Goal: Contribute content: Add original content to the website for others to see

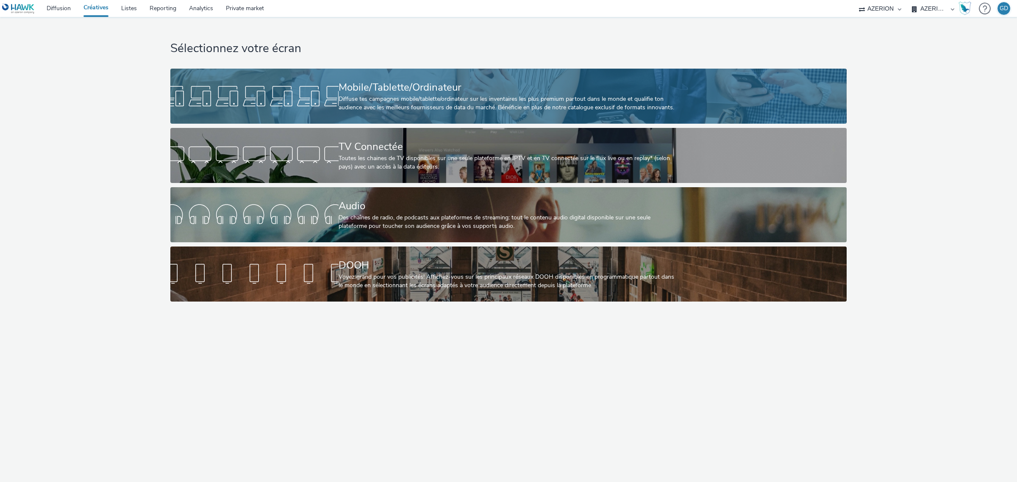
click at [367, 109] on div "Diffuse tes campagnes mobile/tablette/ordinateur sur les inventaires les plus p…" at bounding box center [507, 103] width 336 height 17
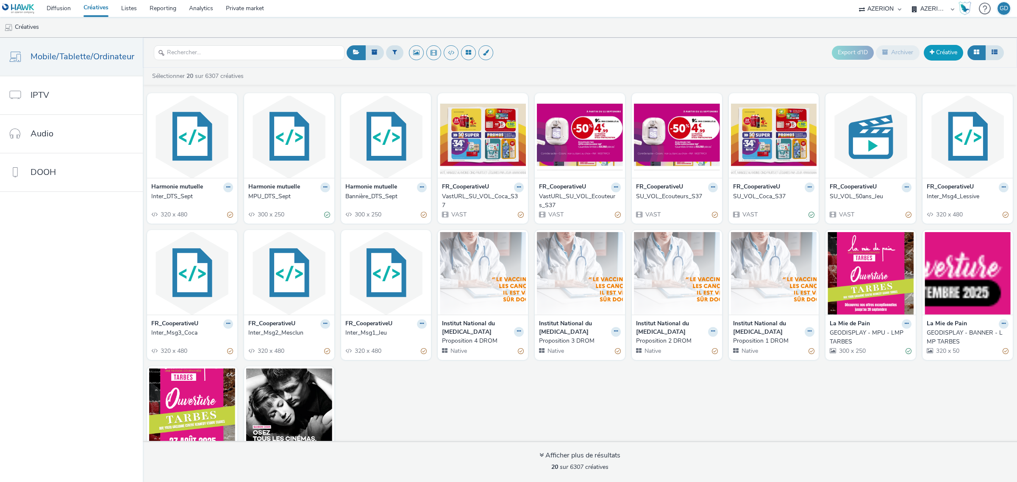
click at [939, 53] on link "Créative" at bounding box center [943, 52] width 39 height 15
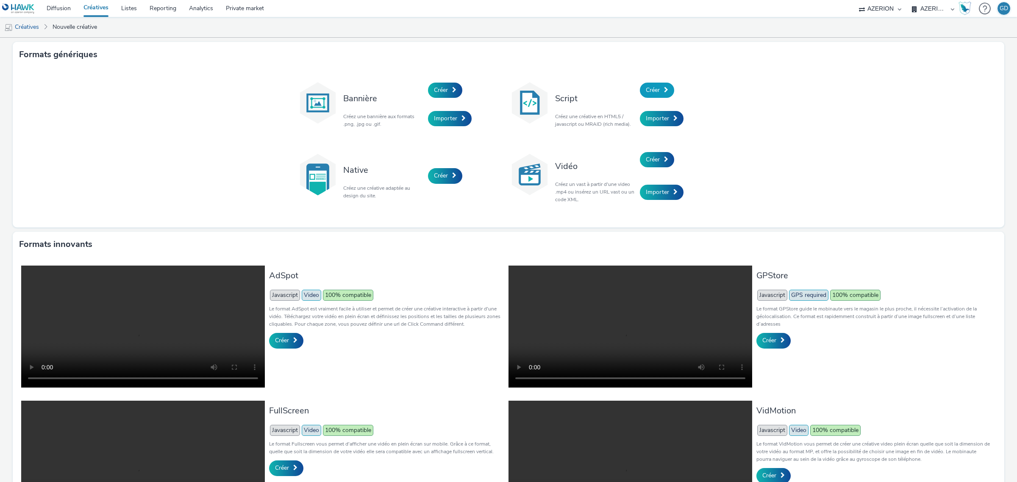
click at [664, 94] on link "Créer" at bounding box center [657, 90] width 34 height 15
click at [674, 200] on div "Importer" at bounding box center [680, 192] width 81 height 33
click at [673, 194] on span at bounding box center [675, 192] width 4 height 6
click at [653, 160] on span "Créer" at bounding box center [653, 160] width 14 height 8
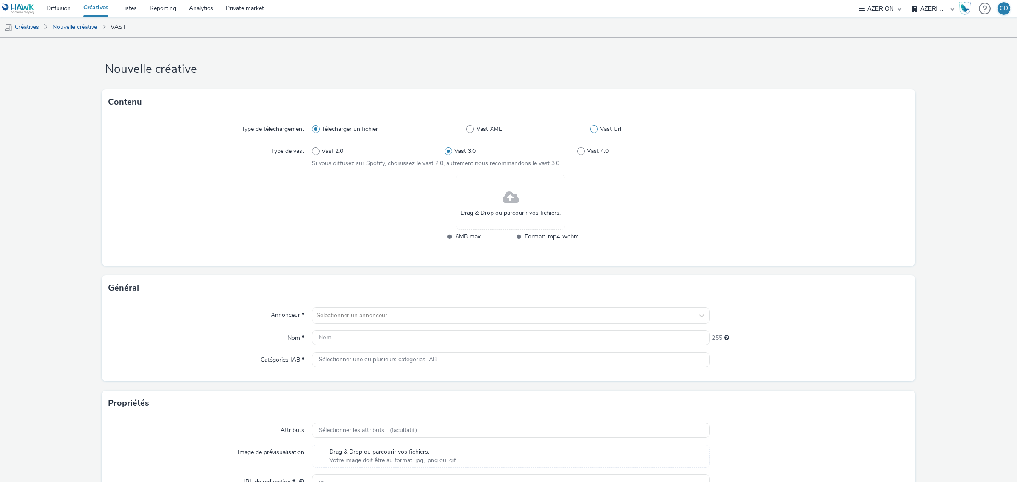
click at [590, 131] on span at bounding box center [594, 129] width 8 height 8
click at [590, 131] on input "Vast Url" at bounding box center [593, 130] width 6 height 6
radio input "false"
radio input "true"
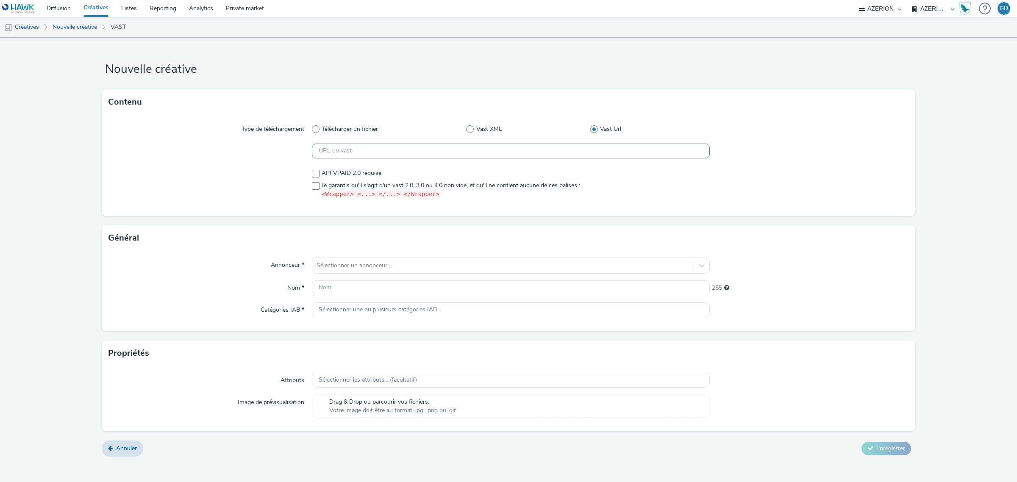
drag, startPoint x: 482, startPoint y: 153, endPoint x: 475, endPoint y: 153, distance: 7.6
click at [482, 153] on input "text" at bounding box center [511, 151] width 398 height 15
paste input "https://vast.xpln.tech/vast?vastUrl=1cky0y0x3530497267&xid=heroiks&yid=azerion&…"
type input "https://vast.xpln.tech/vast?vastUrl=1cky0y0x3530497267&xid=heroiks&yid=azerion&…"
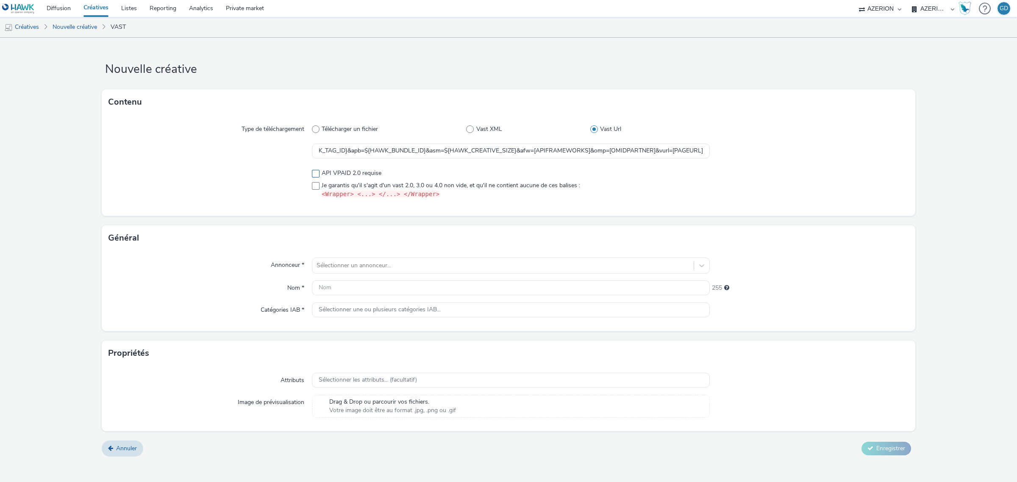
scroll to position [0, 0]
click at [319, 174] on span at bounding box center [316, 174] width 8 height 8
checkbox input "true"
click at [317, 189] on span at bounding box center [316, 186] width 8 height 8
checkbox input "true"
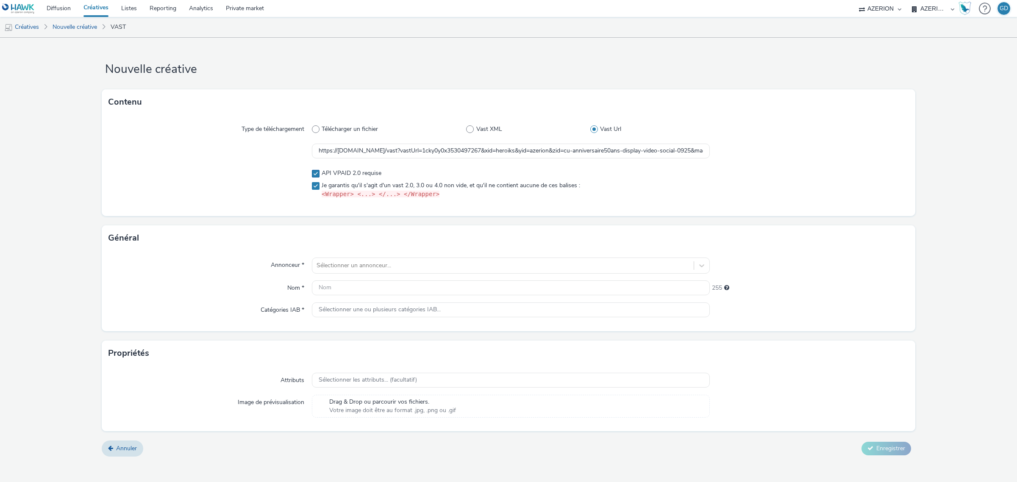
click at [314, 174] on span at bounding box center [316, 174] width 8 height 8
checkbox input "false"
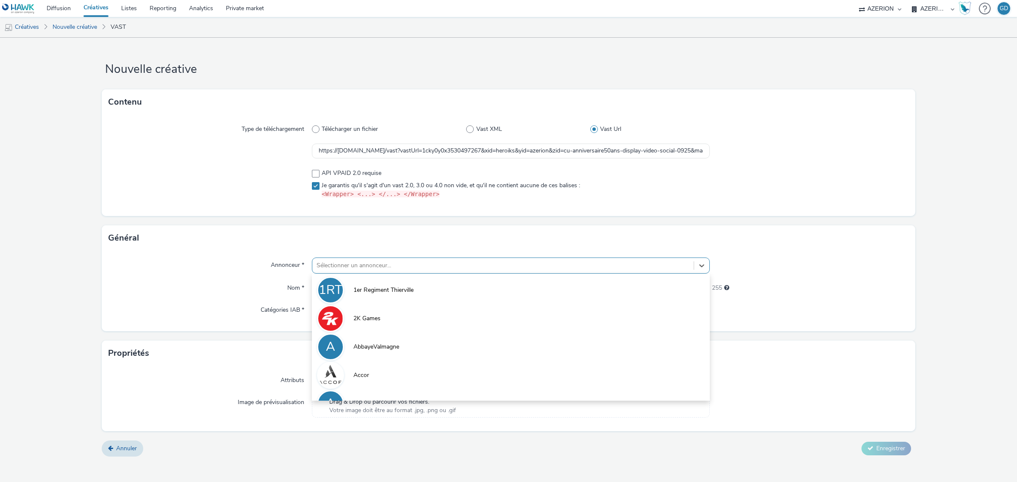
click at [348, 265] on div at bounding box center [503, 266] width 373 height 10
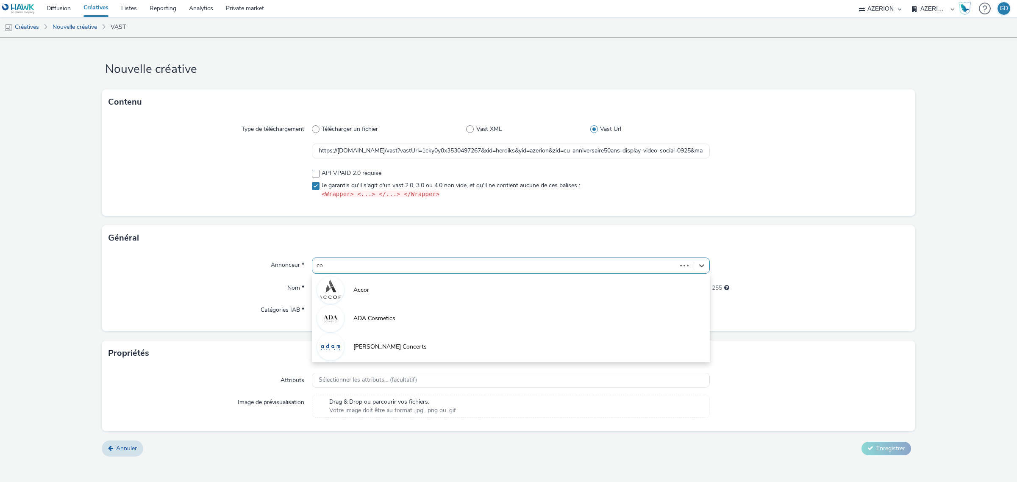
type input "coo"
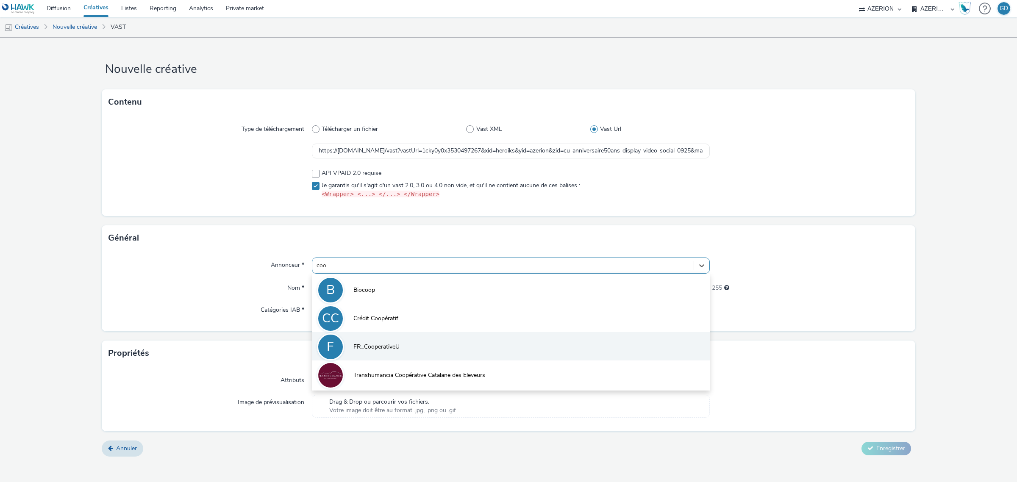
click at [386, 345] on span "FR_CooperativeU" at bounding box center [376, 347] width 46 height 8
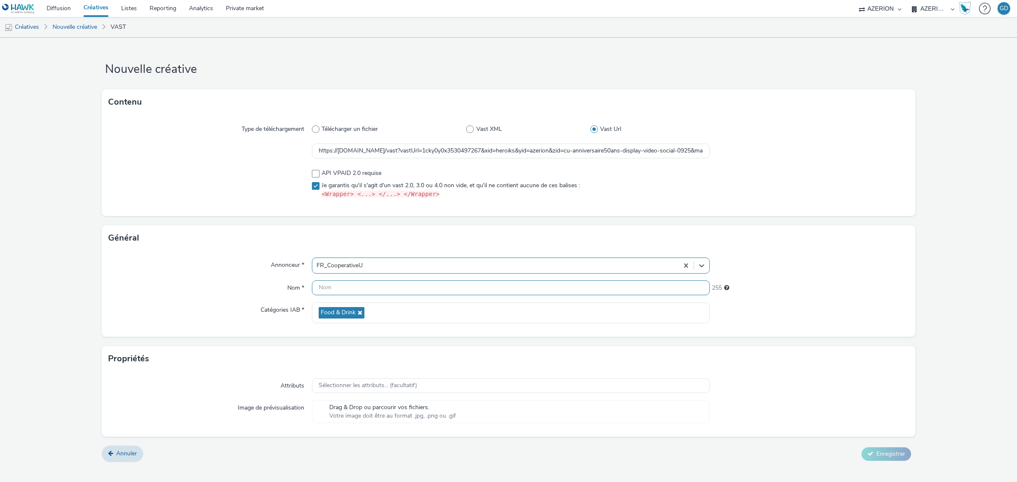
click at [358, 285] on input "text" at bounding box center [511, 287] width 398 height 15
type input "SU_COCA_S37_Xpln"
click at [891, 452] on span "Enregistrer" at bounding box center [890, 454] width 29 height 8
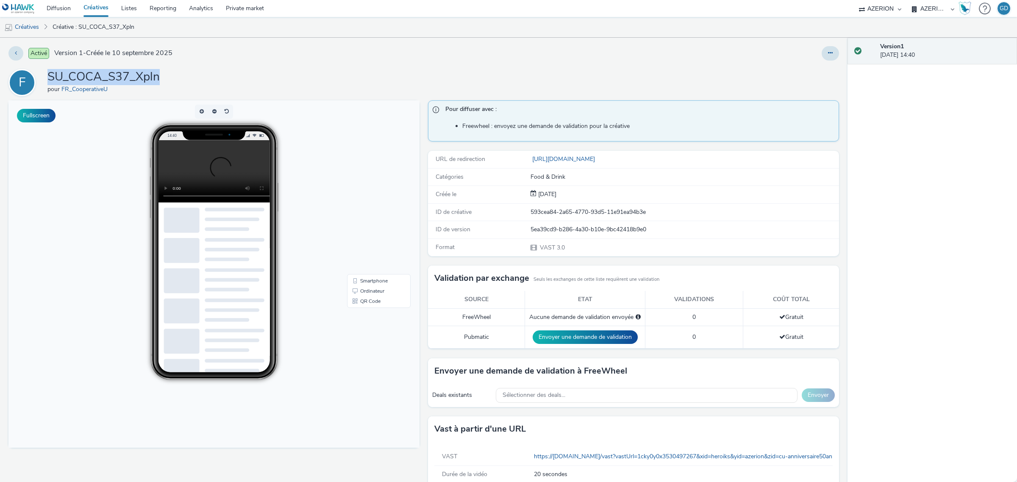
drag, startPoint x: 181, startPoint y: 75, endPoint x: 47, endPoint y: 80, distance: 133.1
click at [47, 80] on div "F SU_COCA_S37_Xpln pour FR_CooperativeU" at bounding box center [423, 82] width 830 height 27
copy h1 "SU_COCA_S37_Xpln"
click at [104, 6] on link "Créatives" at bounding box center [96, 8] width 38 height 17
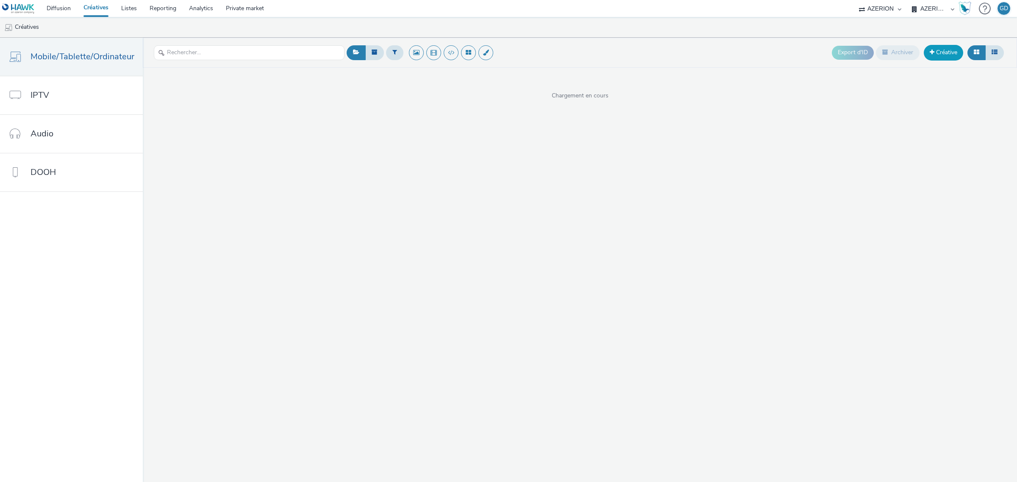
click at [948, 53] on link "Créative" at bounding box center [943, 52] width 39 height 15
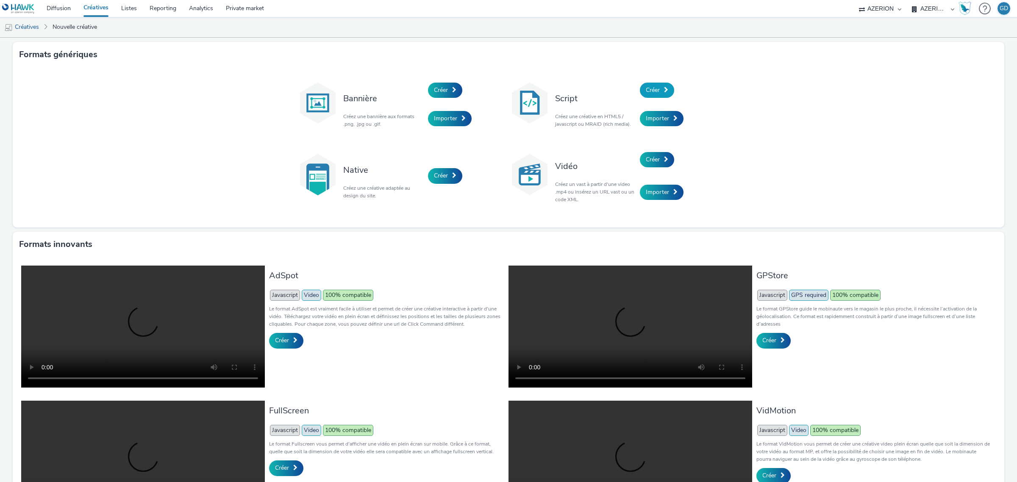
click at [652, 88] on span "Créer" at bounding box center [653, 90] width 14 height 8
click at [655, 159] on span "Créer" at bounding box center [653, 160] width 14 height 8
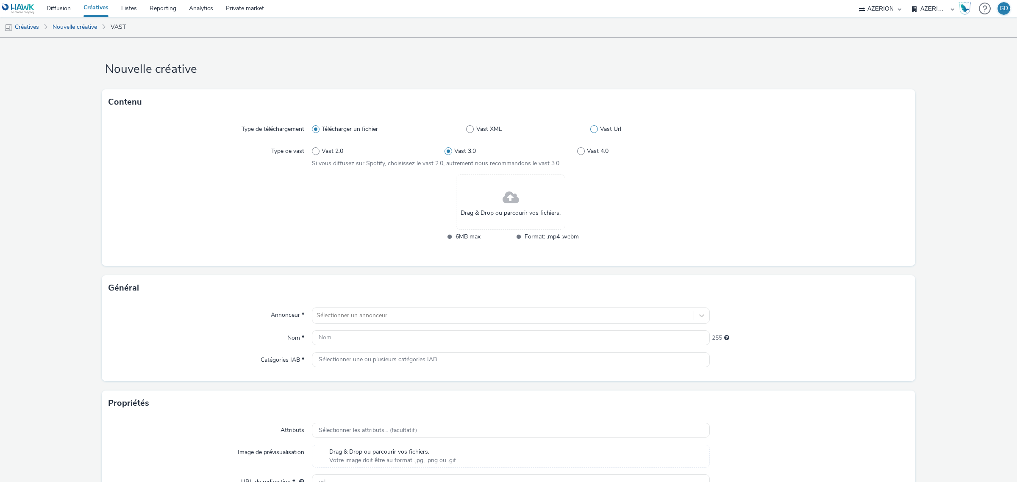
click at [592, 131] on span at bounding box center [594, 129] width 8 height 8
click at [592, 131] on input "Vast Url" at bounding box center [593, 130] width 6 height 6
radio input "false"
radio input "true"
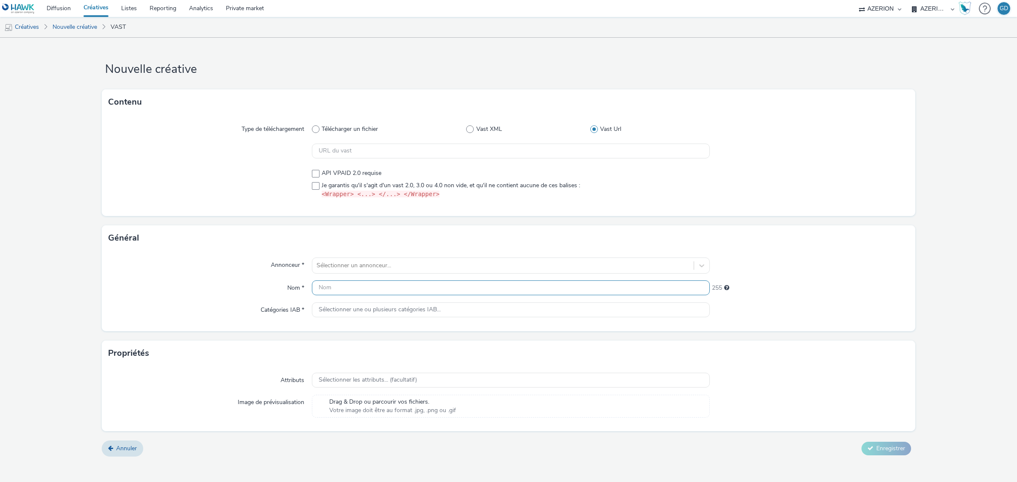
click at [386, 281] on div "Annonceur * Sélectionner un annonceur... Nom * 255 Catégories IAB * Sélectionne…" at bounding box center [509, 291] width 814 height 81
click at [382, 288] on input "text" at bounding box center [511, 287] width 398 height 15
paste input "SU_COCA_S37_Xpln"
drag, startPoint x: 332, startPoint y: 289, endPoint x: 344, endPoint y: 289, distance: 12.7
click at [344, 289] on input "SU_COCA_S37_Xpln" at bounding box center [511, 287] width 398 height 15
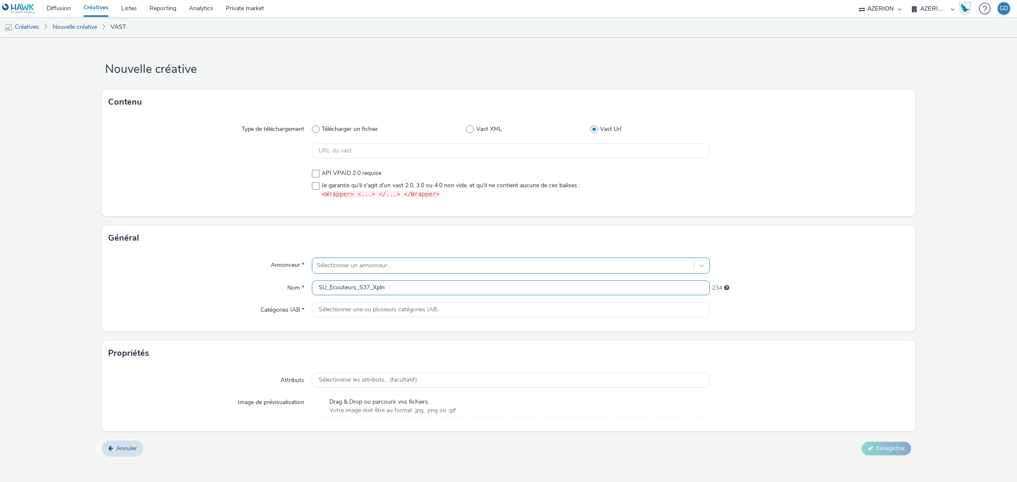
type input "SU_Ecouteurs_S37_Xpln"
click at [368, 272] on div "Sélectionner un annonceur..." at bounding box center [511, 266] width 398 height 16
type input "har"
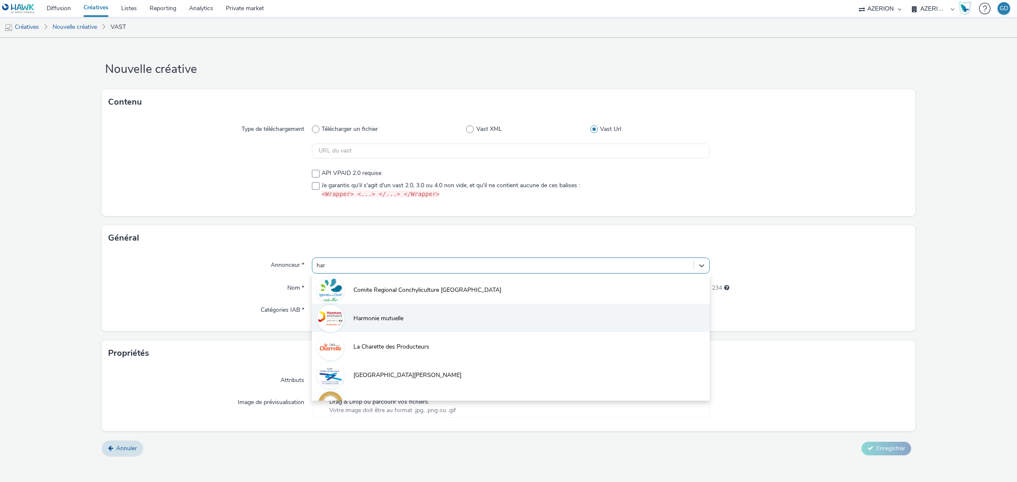
click at [369, 320] on span "Harmonie mutuelle" at bounding box center [378, 318] width 50 height 8
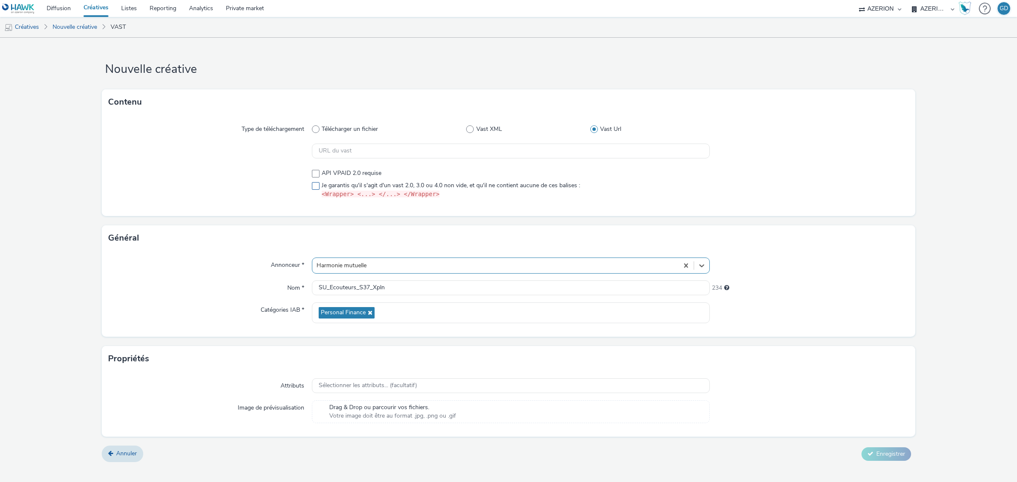
click at [317, 186] on span at bounding box center [316, 186] width 8 height 8
checkbox input "true"
click at [466, 157] on input "text" at bounding box center [511, 151] width 398 height 15
paste input "https://vast.xpln.tech/vast?vastUrl=0g1uwifk1320226580&xid=heroiks&yid=azerion&…"
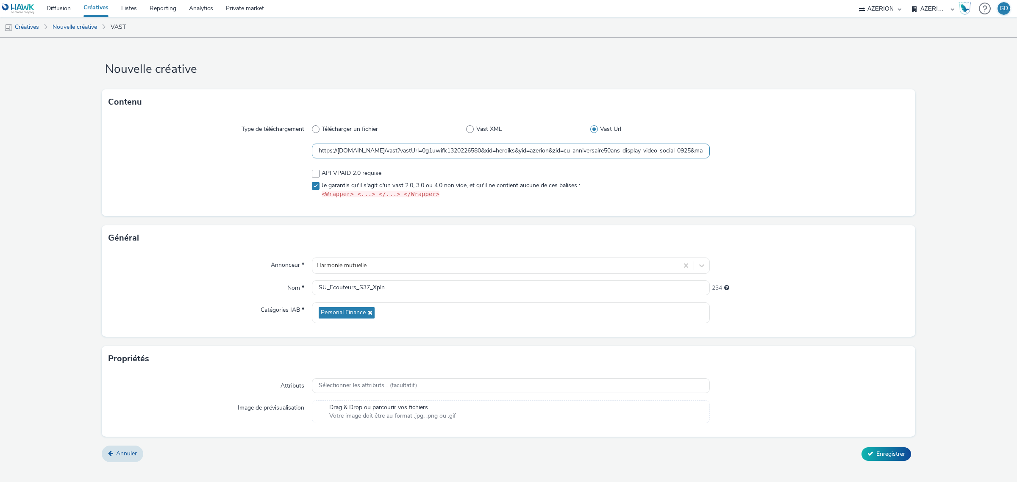
scroll to position [0, 1141]
type input "https://vast.xpln.tech/vast?vastUrl=0g1uwifk1320226580&xid=heroiks&yid=azerion&…"
click at [622, 229] on div "Général" at bounding box center [509, 237] width 814 height 25
click at [892, 454] on span "Enregistrer" at bounding box center [890, 454] width 29 height 8
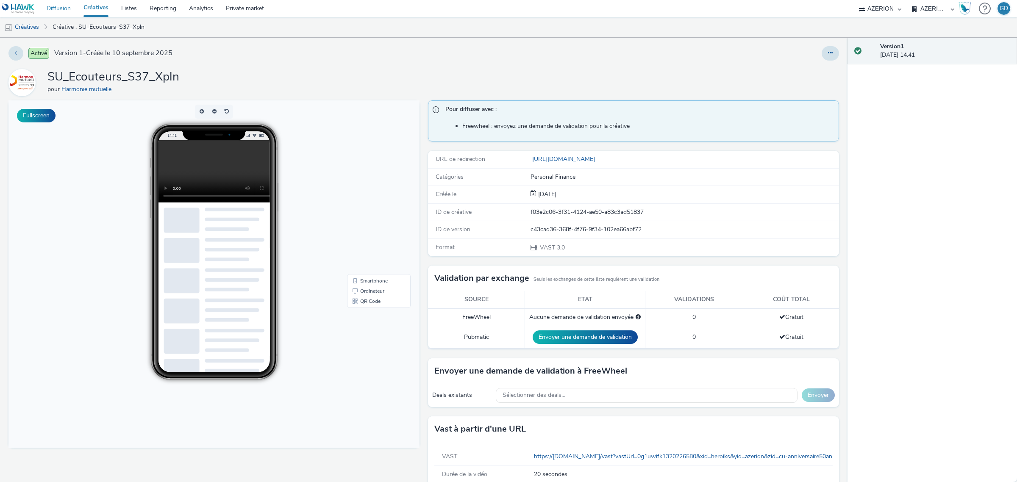
click at [66, 9] on link "Diffusion" at bounding box center [58, 8] width 37 height 17
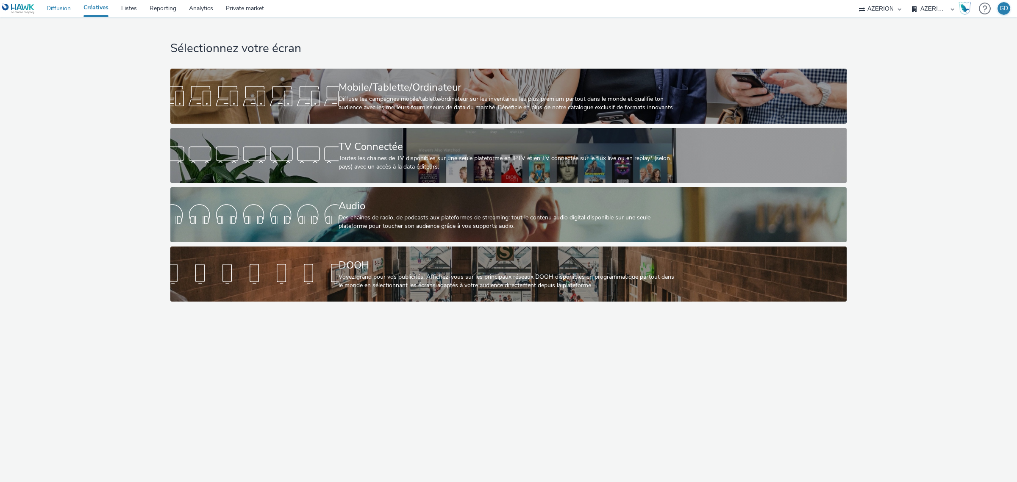
click at [54, 8] on link "Diffusion" at bounding box center [58, 8] width 37 height 17
click at [156, 11] on link "Reporting" at bounding box center [162, 8] width 39 height 17
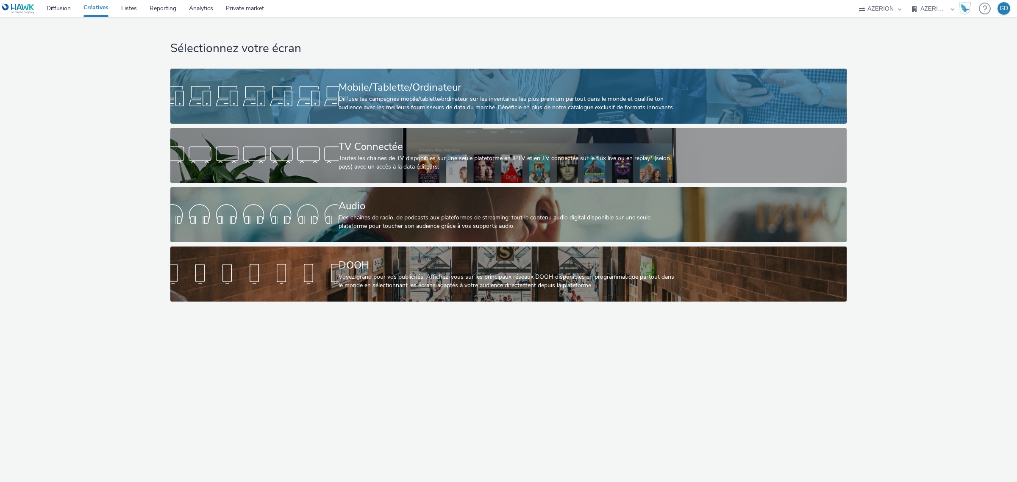
click at [358, 106] on div "Diffuse tes campagnes mobile/tablette/ordinateur sur les inventaires les plus p…" at bounding box center [507, 103] width 336 height 17
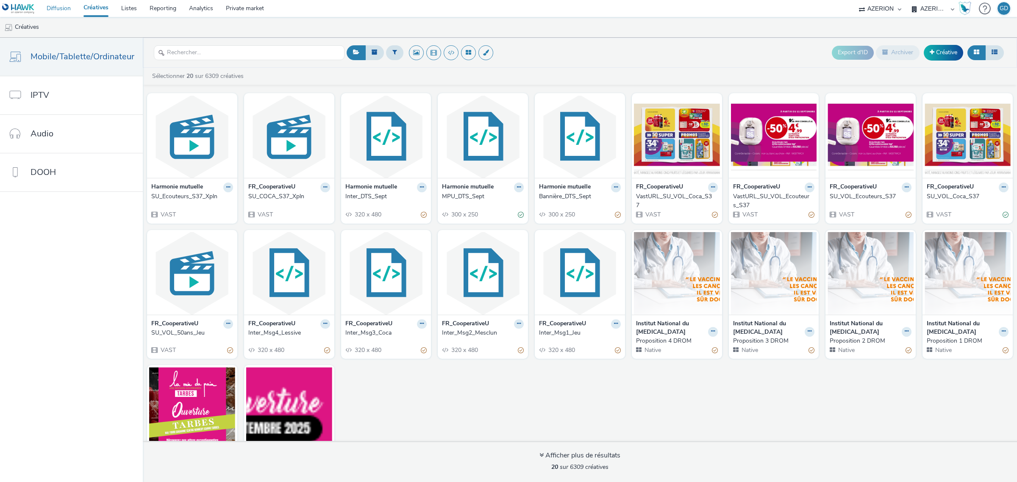
click at [56, 6] on link "Diffusion" at bounding box center [58, 8] width 37 height 17
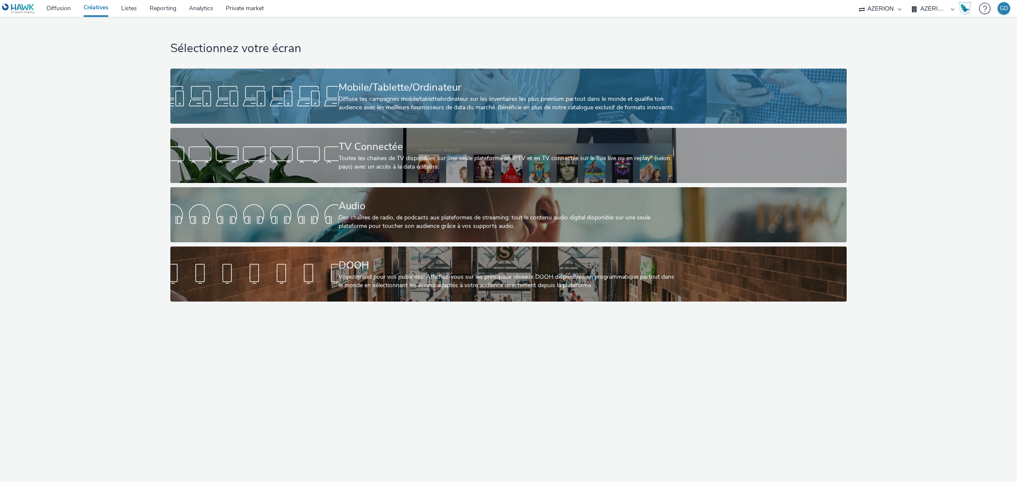
click at [281, 110] on link "Mobile/Tablette/Ordinateur Diffuse tes campagnes mobile/tablette/ordinateur sur…" at bounding box center [508, 96] width 676 height 55
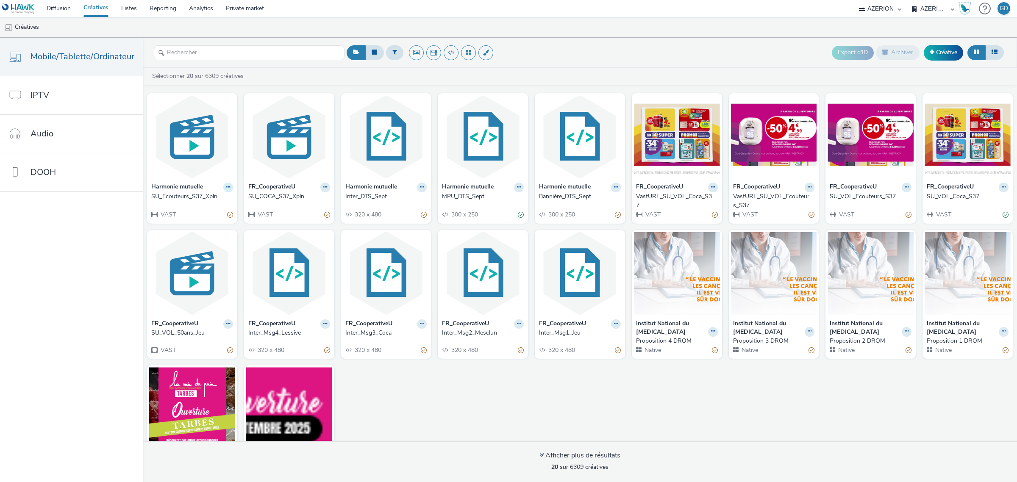
click at [226, 189] on icon at bounding box center [228, 187] width 4 height 5
click at [202, 203] on link "Modifier" at bounding box center [201, 202] width 64 height 17
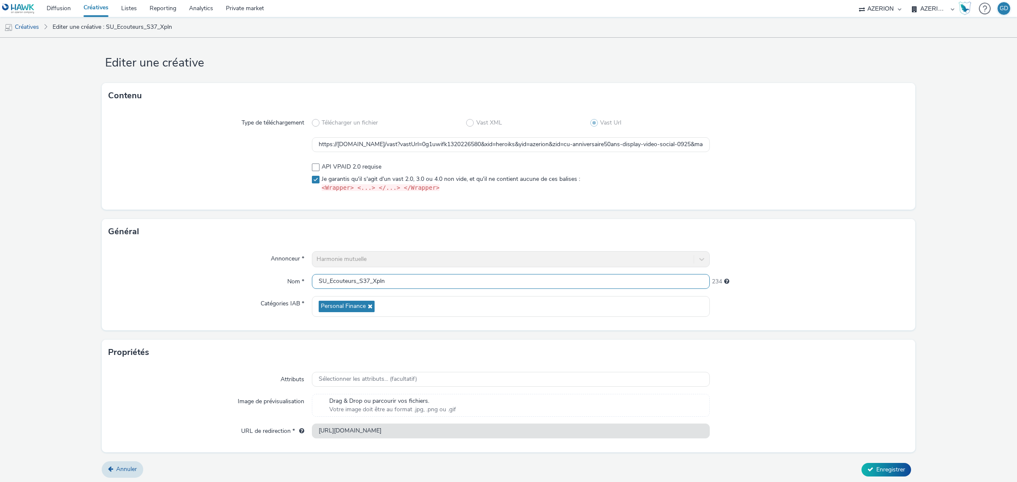
scroll to position [8, 0]
click at [458, 282] on input "SU_Ecouteurs_S37_Xpln" at bounding box center [511, 280] width 398 height 15
click at [129, 467] on span "Annuler" at bounding box center [126, 468] width 21 height 8
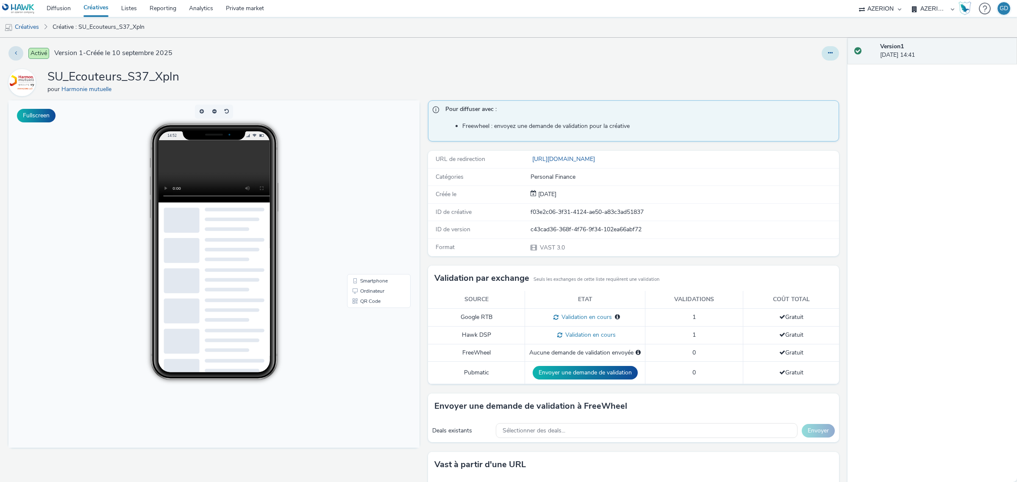
click at [822, 59] on button at bounding box center [830, 53] width 17 height 14
click at [791, 120] on link "Archiver" at bounding box center [807, 121] width 64 height 17
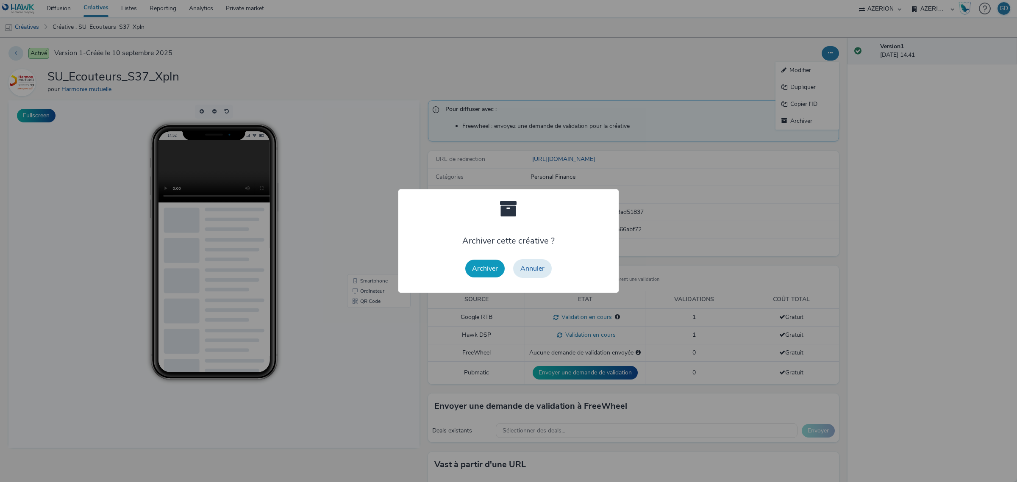
click at [486, 263] on button "Archiver" at bounding box center [484, 269] width 39 height 18
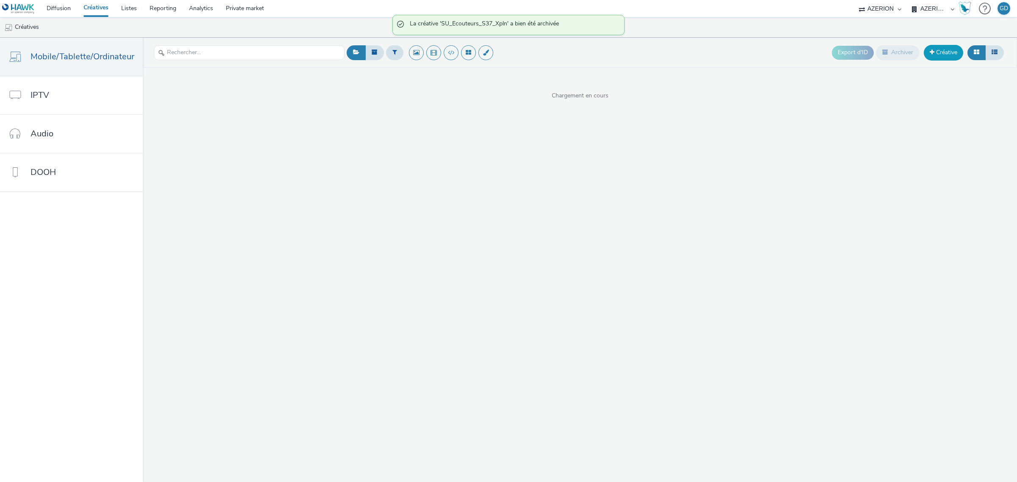
click at [943, 48] on link "Créative" at bounding box center [943, 52] width 39 height 15
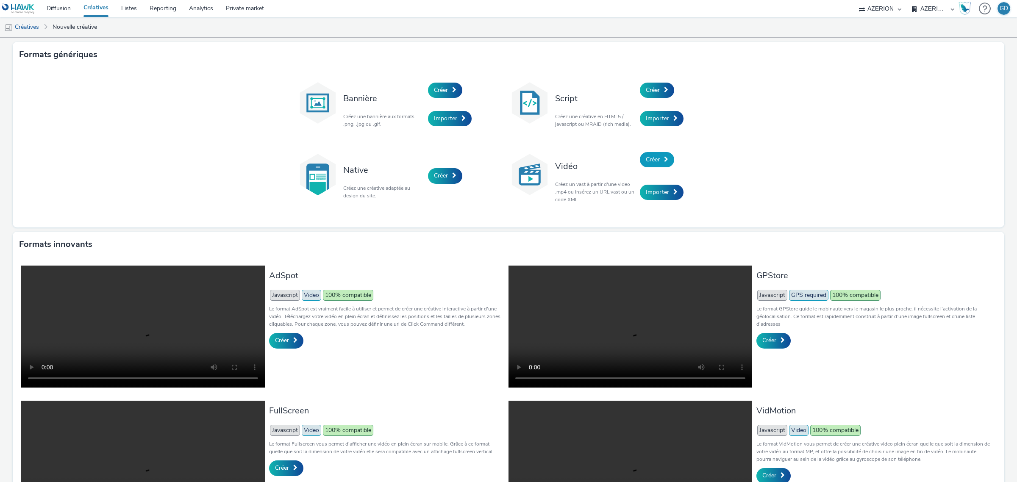
click at [667, 162] on link "Créer" at bounding box center [657, 159] width 34 height 15
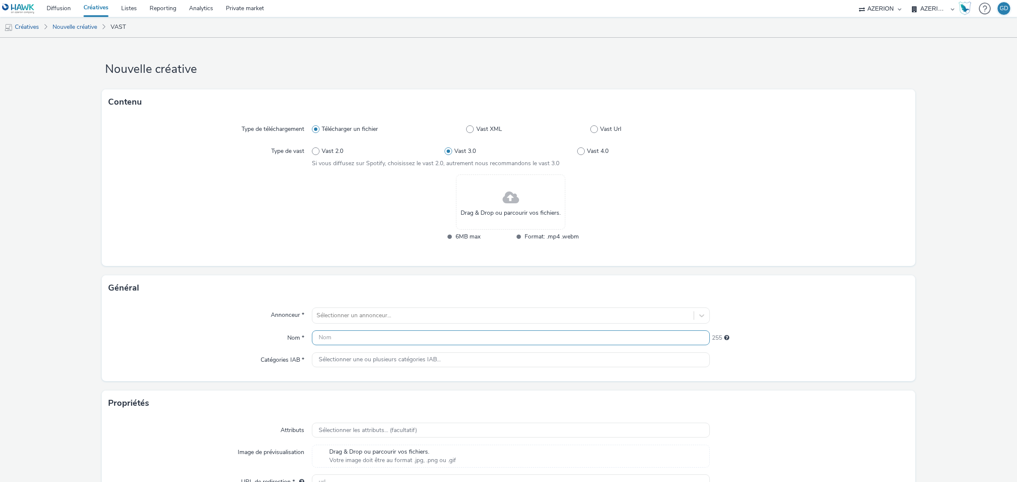
click at [357, 338] on input "text" at bounding box center [511, 337] width 398 height 15
paste input "SU_Ecouteurs_S37_Xpln"
type input "SU_Ecouteurs_S37_Xpln"
click at [600, 130] on span "Vast Url" at bounding box center [610, 129] width 21 height 8
click at [596, 130] on input "Vast Url" at bounding box center [593, 130] width 6 height 6
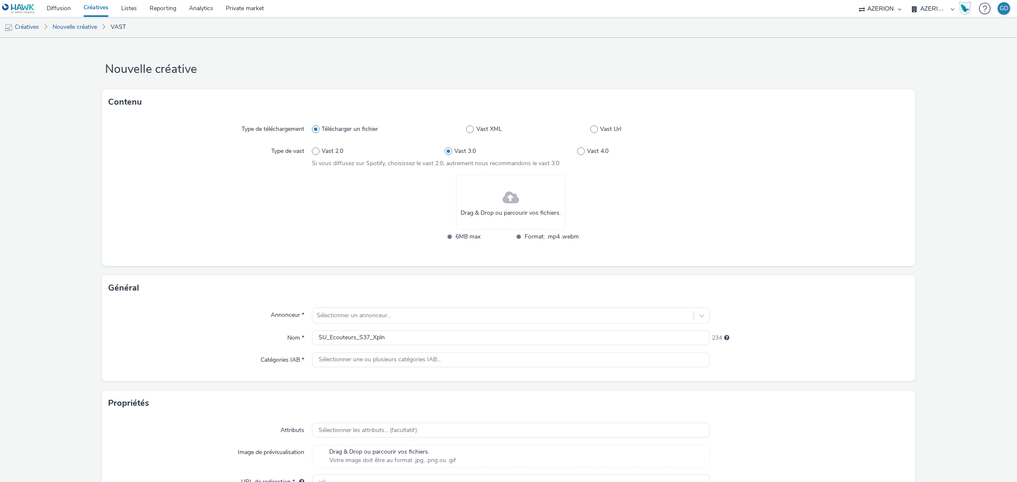
radio input "false"
radio input "true"
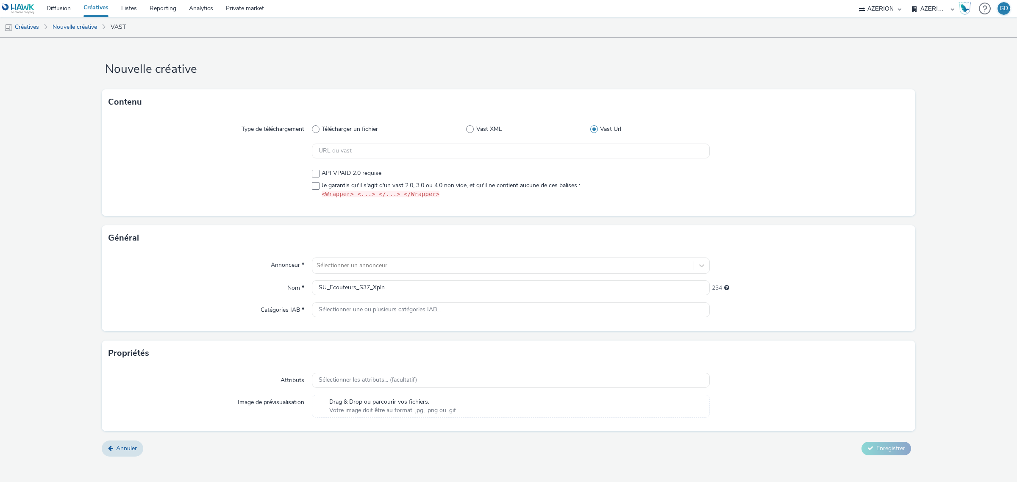
click at [362, 159] on div "Type de téléchargement Télécharger un fichier Vast XML Vast Url API VPAID 2.0 r…" at bounding box center [509, 165] width 814 height 101
click at [363, 154] on input "text" at bounding box center [511, 151] width 398 height 15
paste input "https://vast.xpln.tech/vast?vastUrl=0g1uwifk1320226580&xid=heroiks&yid=azerion&…"
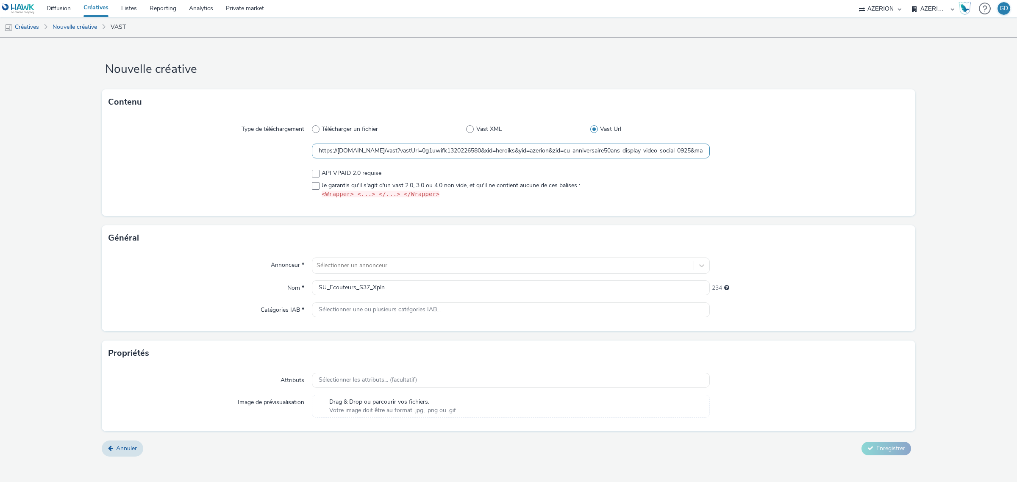
scroll to position [0, 1141]
type input "https://vast.xpln.tech/vast?vastUrl=0g1uwifk1320226580&xid=heroiks&yid=azerion&…"
click at [317, 183] on span at bounding box center [316, 186] width 8 height 8
checkbox input "true"
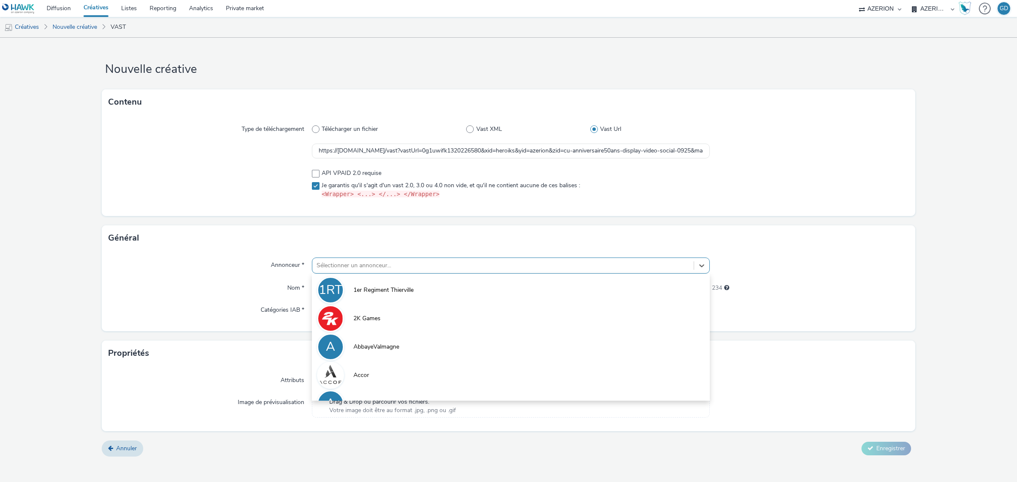
click at [357, 265] on div at bounding box center [503, 266] width 373 height 10
type input "coo"
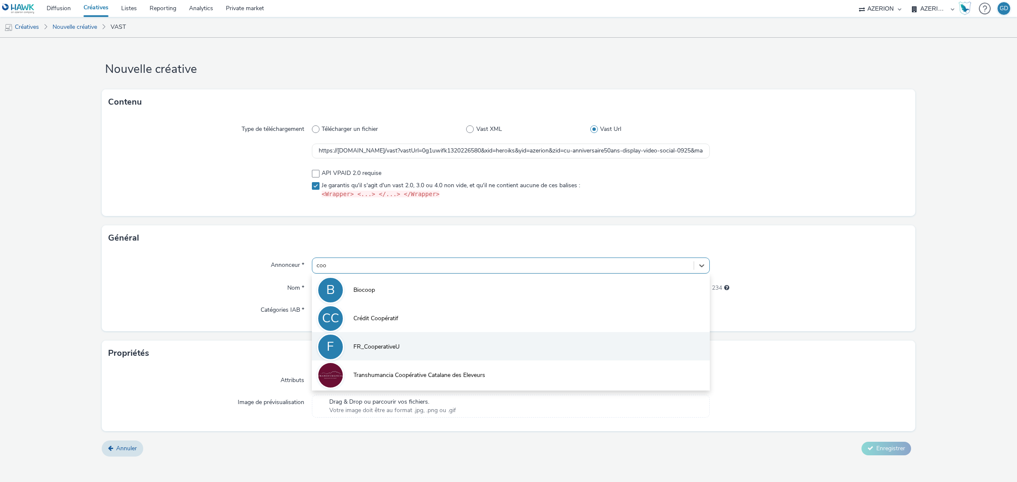
click at [385, 345] on span "FR_CooperativeU" at bounding box center [376, 347] width 46 height 8
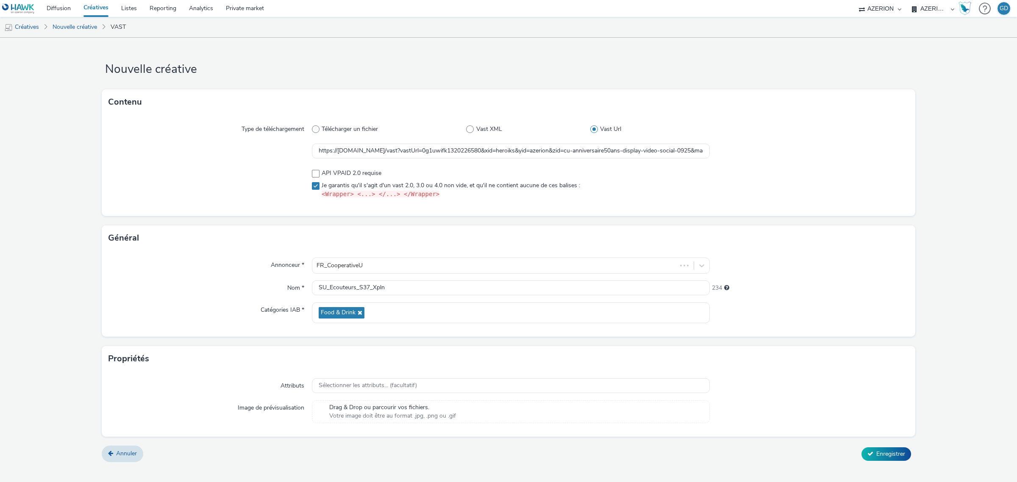
click at [914, 247] on div "Général" at bounding box center [509, 237] width 814 height 25
click at [880, 453] on span "Enregistrer" at bounding box center [890, 454] width 29 height 8
